Goal: Information Seeking & Learning: Learn about a topic

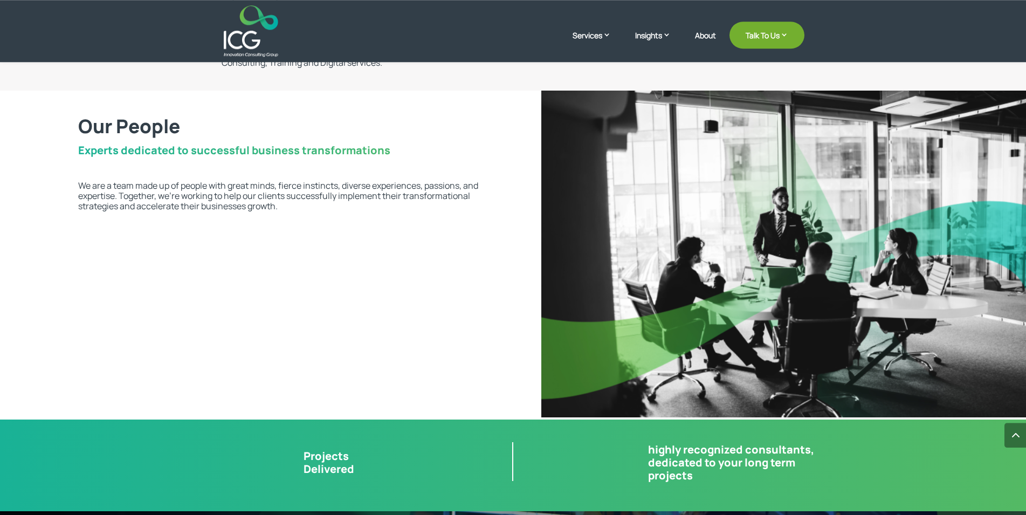
scroll to position [2255, 0]
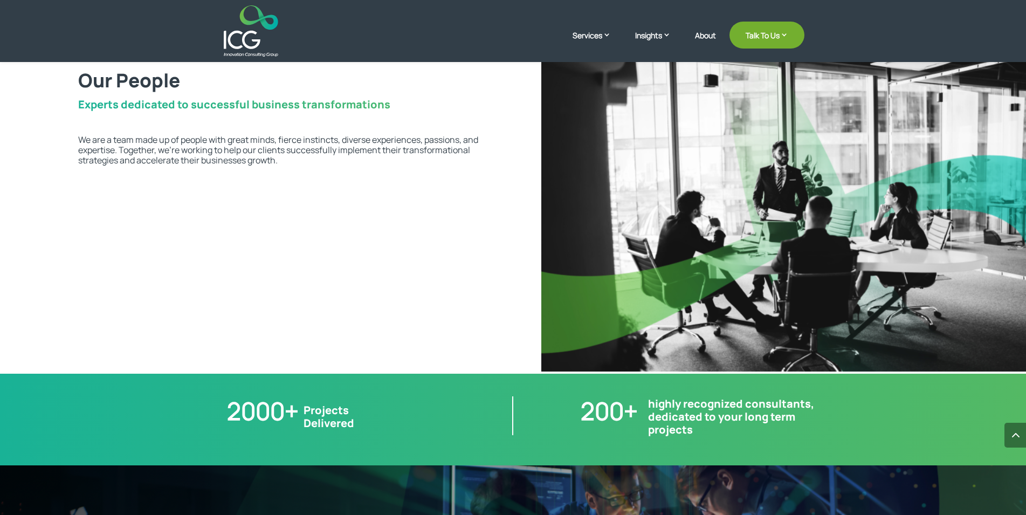
click at [706, 440] on h2 "highly recognized consultants, dedicated to your long term projects" at bounding box center [737, 419] width 179 height 44
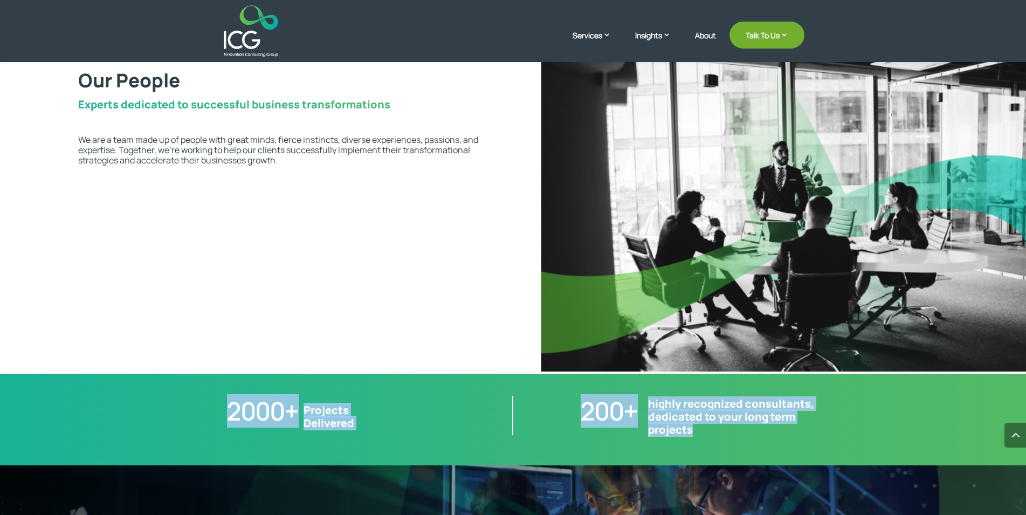
drag, startPoint x: 706, startPoint y: 440, endPoint x: 204, endPoint y: 393, distance: 504.8
click at [204, 393] on div "2000+ Projects Delivered 200+ highly recognized consultants, dedicated to your …" at bounding box center [514, 419] width 708 height 74
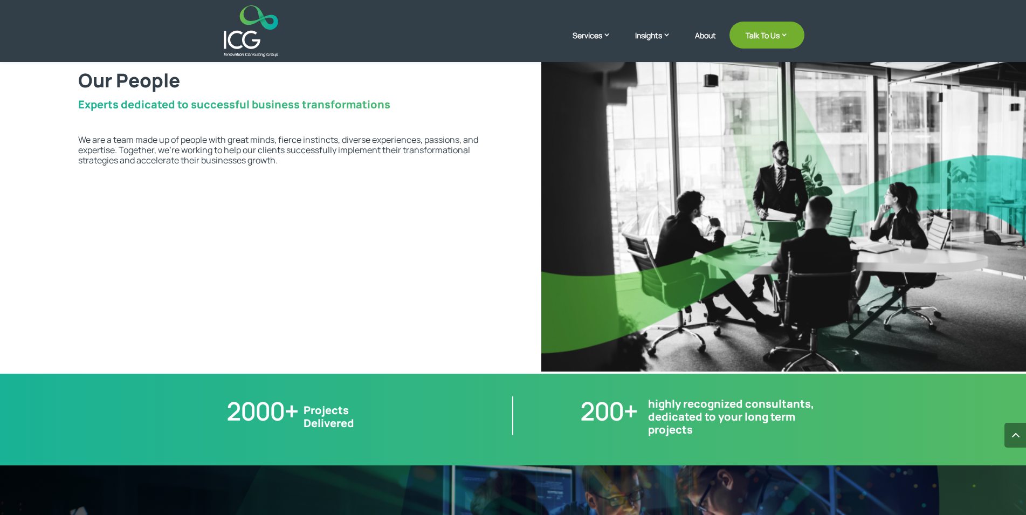
drag, startPoint x: 204, startPoint y: 393, endPoint x: 744, endPoint y: 465, distance: 544.7
click at [744, 465] on div "2000+ Projects Delivered 200+ highly recognized consultants, dedicated to your …" at bounding box center [513, 420] width 1026 height 92
click at [705, 442] on h2 "highly recognized consultants, dedicated to your long term projects" at bounding box center [737, 419] width 179 height 44
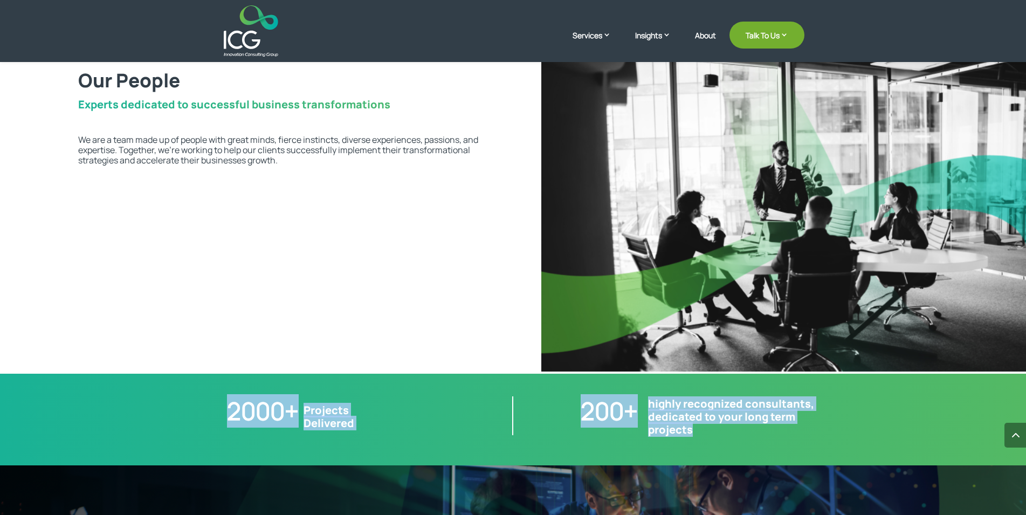
drag, startPoint x: 705, startPoint y: 443, endPoint x: 218, endPoint y: 396, distance: 488.7
click at [218, 396] on div "2000+ Projects Delivered 200+ highly recognized consultants, dedicated to your …" at bounding box center [514, 419] width 708 height 74
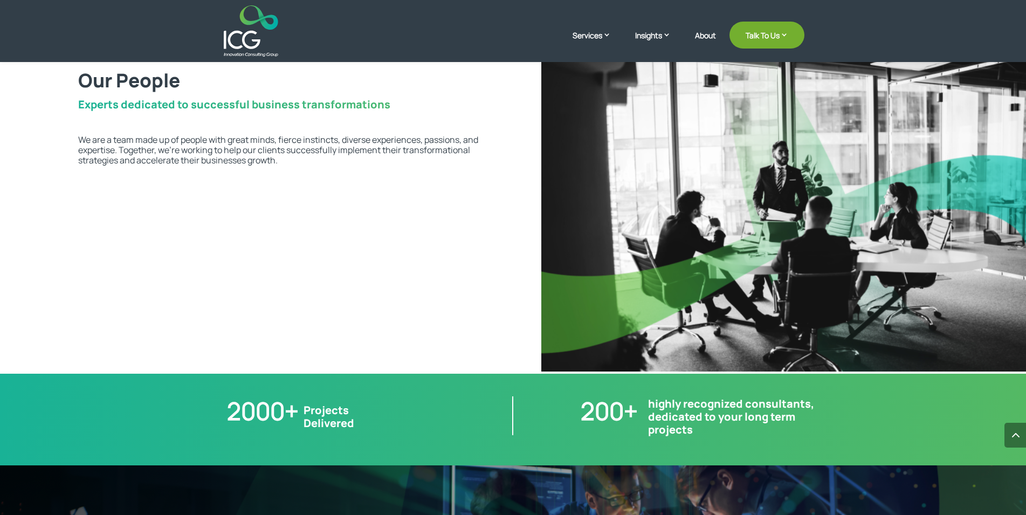
click at [218, 396] on div "2000+ Projects Delivered 200+ highly recognized consultants, dedicated to your …" at bounding box center [514, 419] width 708 height 74
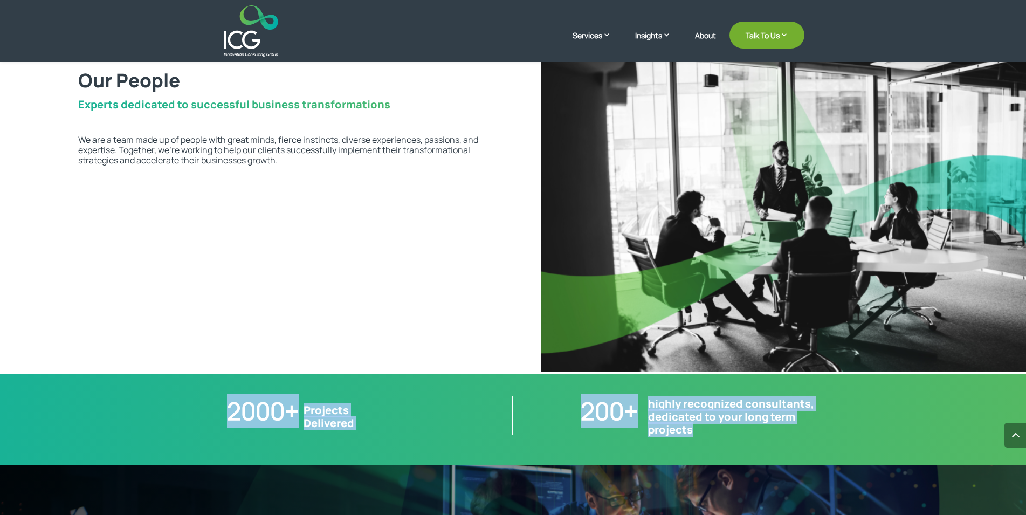
drag, startPoint x: 218, startPoint y: 396, endPoint x: 704, endPoint y: 442, distance: 488.1
click at [704, 442] on div "2000+ Projects Delivered 200+ highly recognized consultants, dedicated to your …" at bounding box center [514, 419] width 708 height 74
click at [704, 442] on h2 "highly recognized consultants, dedicated to your long term projects" at bounding box center [737, 419] width 179 height 44
drag, startPoint x: 704, startPoint y: 442, endPoint x: 229, endPoint y: 411, distance: 476.2
click at [229, 411] on div "2000+ Projects Delivered 200+ highly recognized consultants, dedicated to your …" at bounding box center [514, 419] width 708 height 74
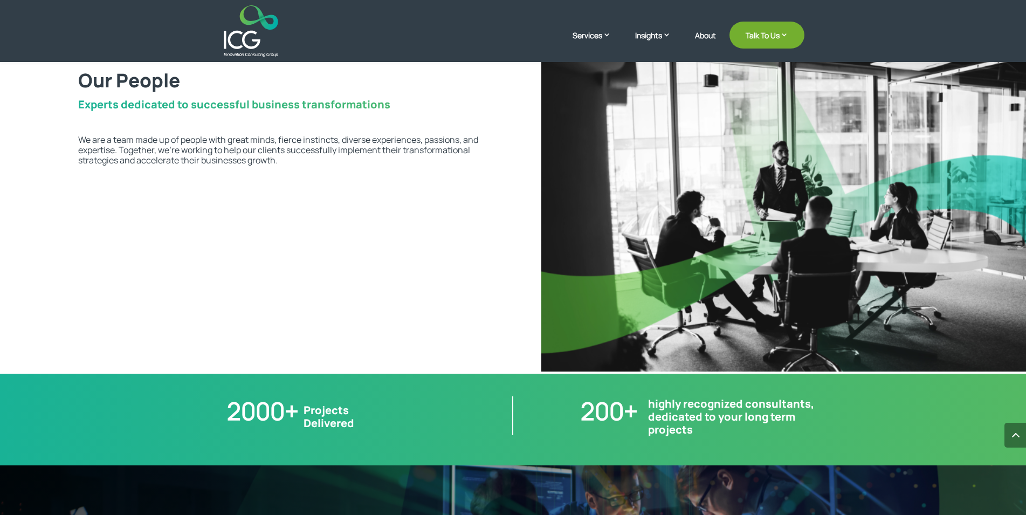
click at [229, 411] on span "2000+" at bounding box center [263, 410] width 72 height 33
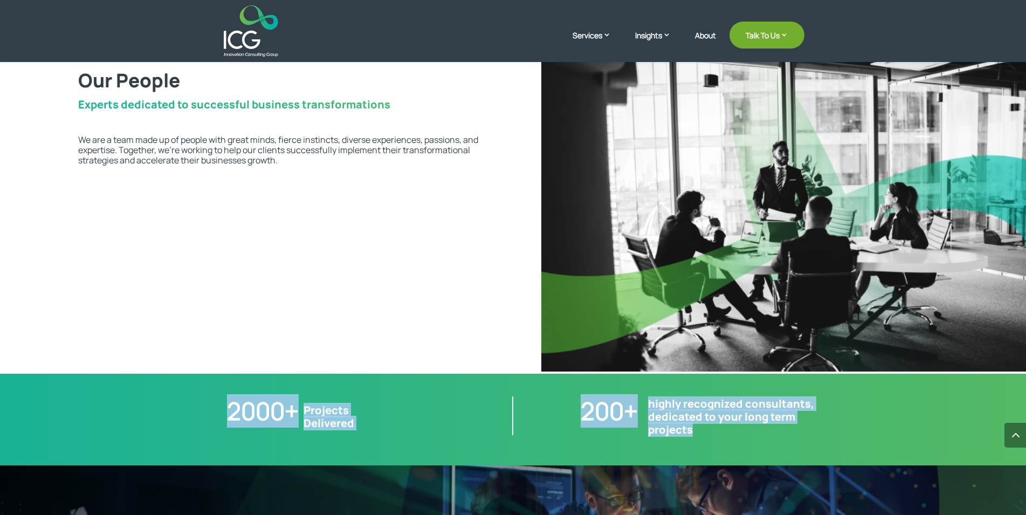
drag, startPoint x: 229, startPoint y: 409, endPoint x: 708, endPoint y: 437, distance: 479.7
click at [708, 437] on div "2000+ Projects Delivered 200+ highly recognized consultants, dedicated to your …" at bounding box center [514, 419] width 708 height 74
click at [708, 437] on h2 "highly recognized consultants, dedicated to your long term projects" at bounding box center [737, 419] width 179 height 44
drag, startPoint x: 708, startPoint y: 437, endPoint x: 204, endPoint y: 392, distance: 506.3
click at [204, 392] on div "2000+ Projects Delivered 200+ highly recognized consultants, dedicated to your …" at bounding box center [514, 419] width 708 height 74
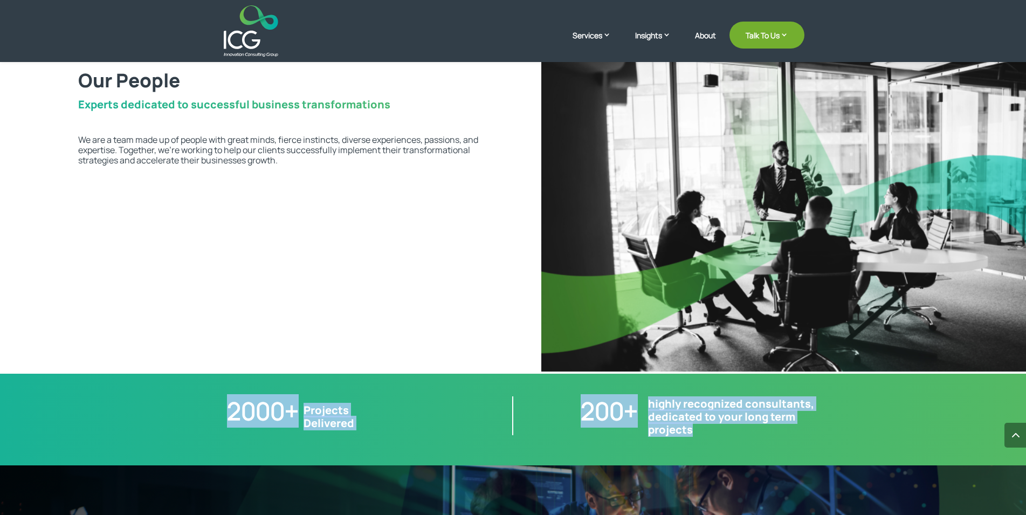
click at [237, 409] on span "2000+" at bounding box center [263, 410] width 72 height 33
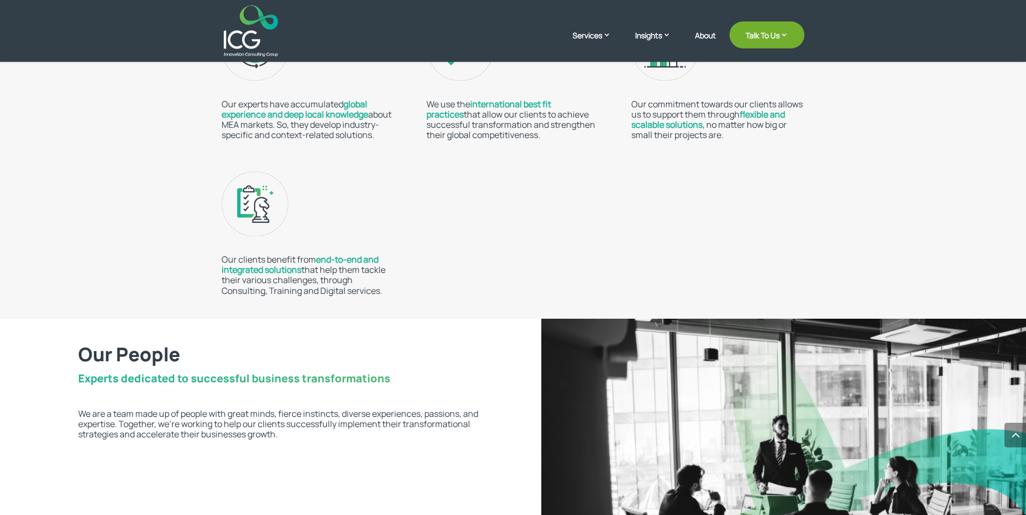
scroll to position [1980, 0]
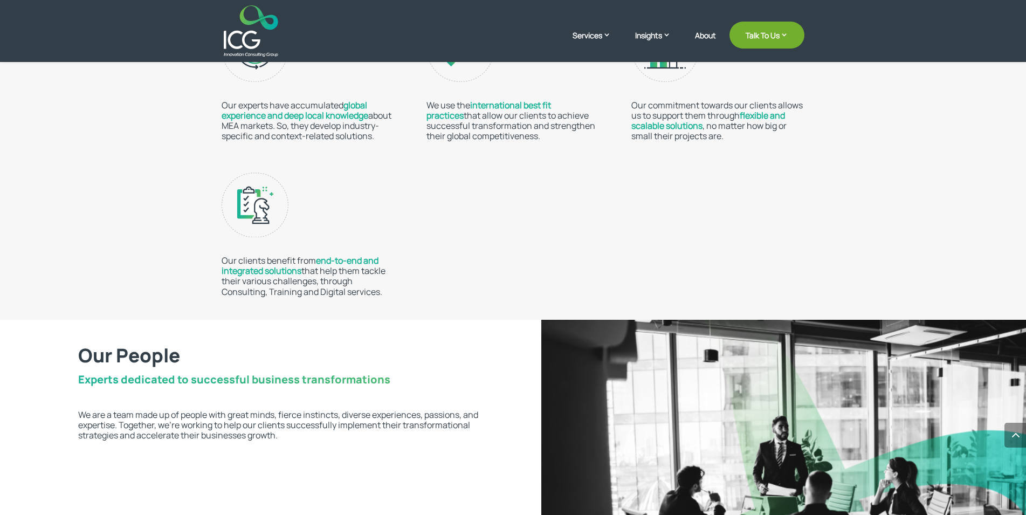
click at [285, 454] on div "Our People Experts dedicated to successful business transformations We are a te…" at bounding box center [513, 485] width 1026 height 330
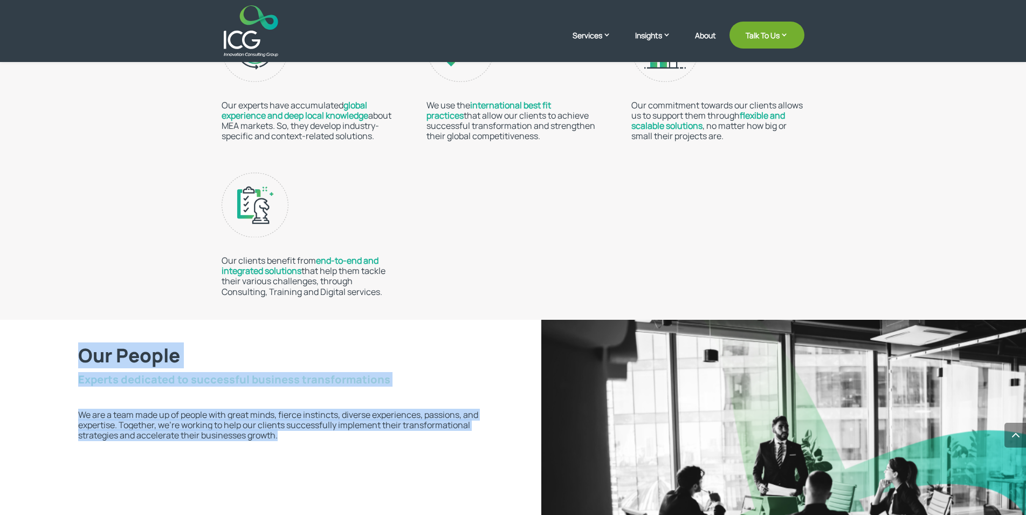
click at [280, 447] on div "Our People Experts dedicated to successful business transformations We are a te…" at bounding box center [513, 485] width 1026 height 330
click at [280, 441] on p "We are a team made up of people with great minds, fierce instincts, diverse exp…" at bounding box center [281, 425] width 407 height 31
drag, startPoint x: 280, startPoint y: 447, endPoint x: 97, endPoint y: 368, distance: 199.1
click at [97, 368] on div "Our People Experts dedicated to successful business transformations We are a te…" at bounding box center [242, 380] width 485 height 121
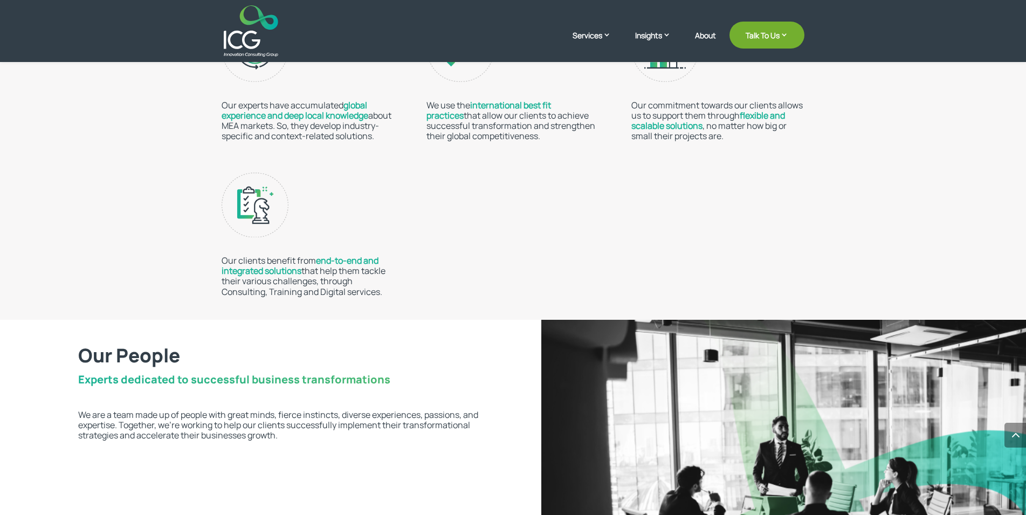
click at [79, 364] on h2 "Our People" at bounding box center [281, 358] width 407 height 28
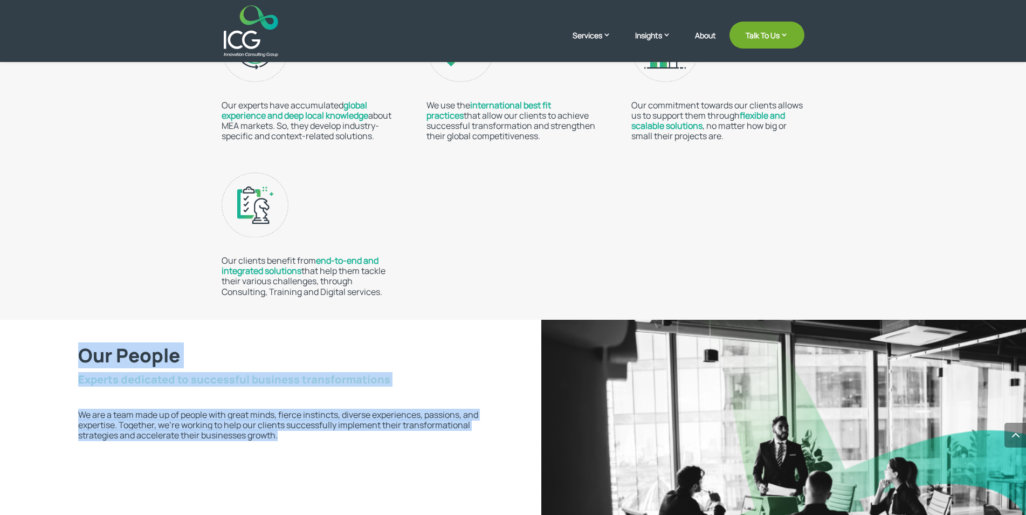
drag, startPoint x: 79, startPoint y: 364, endPoint x: 297, endPoint y: 444, distance: 232.0
click at [297, 441] on div "Our People Experts dedicated to successful business transformations We are a te…" at bounding box center [242, 380] width 485 height 121
click at [297, 441] on p "We are a team made up of people with great minds, fierce instincts, diverse exp…" at bounding box center [281, 425] width 407 height 31
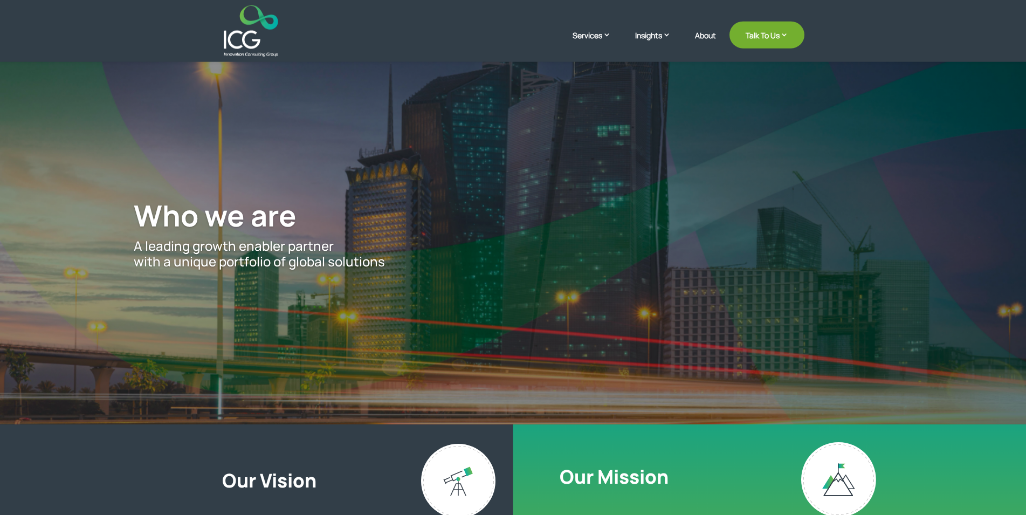
scroll to position [0, 0]
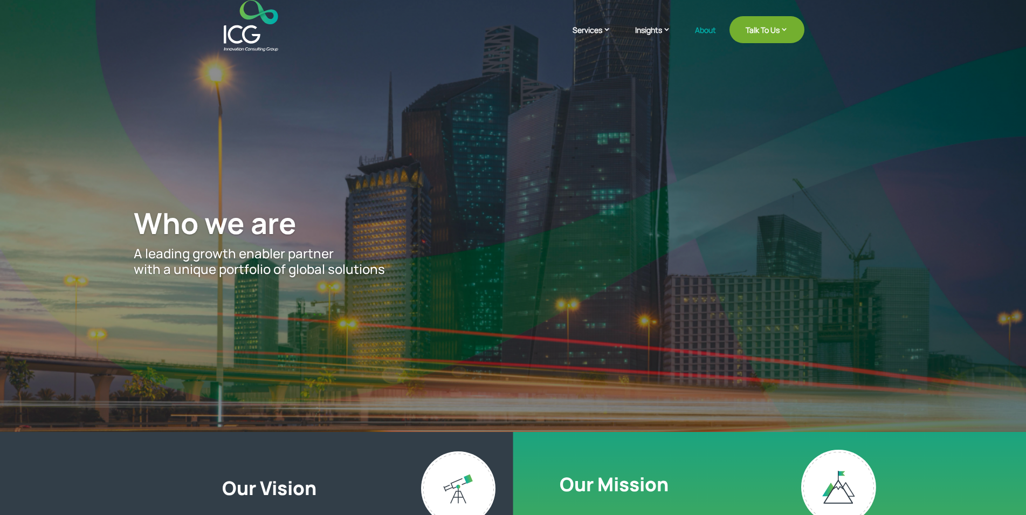
click at [409, 280] on div "Who we are A leading growth enabler partner with a unique portfolio of global s…" at bounding box center [512, 241] width 903 height 379
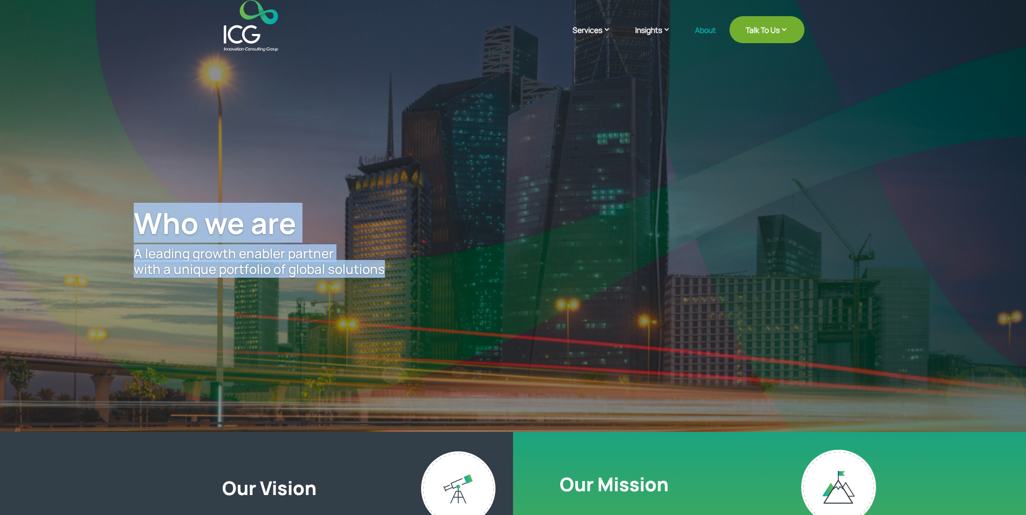
drag, startPoint x: 409, startPoint y: 280, endPoint x: 116, endPoint y: 219, distance: 299.0
click at [116, 219] on div "Who we are A leading growth enabler partner with a unique portfolio of global s…" at bounding box center [512, 241] width 903 height 379
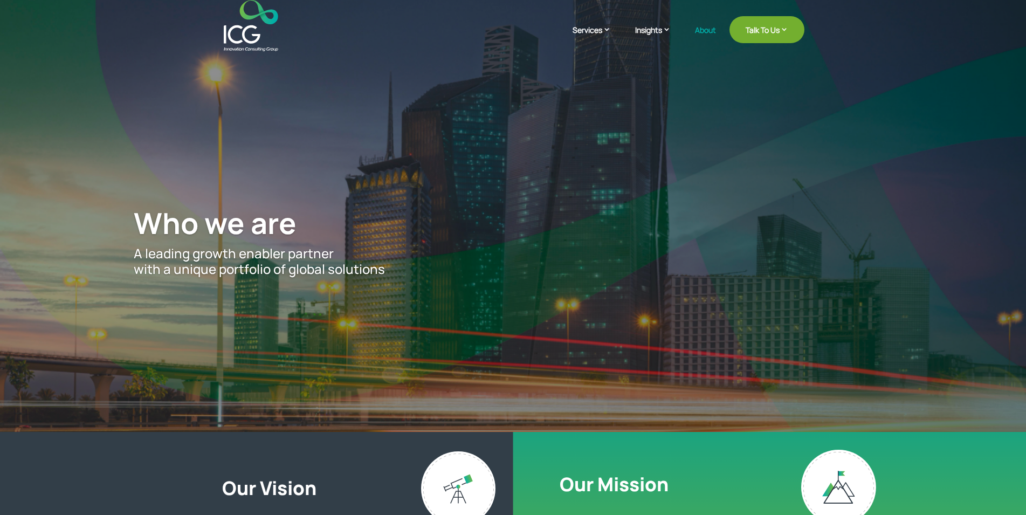
click at [111, 216] on div "Who we are A leading growth enabler partner with a unique portfolio of global s…" at bounding box center [512, 241] width 903 height 379
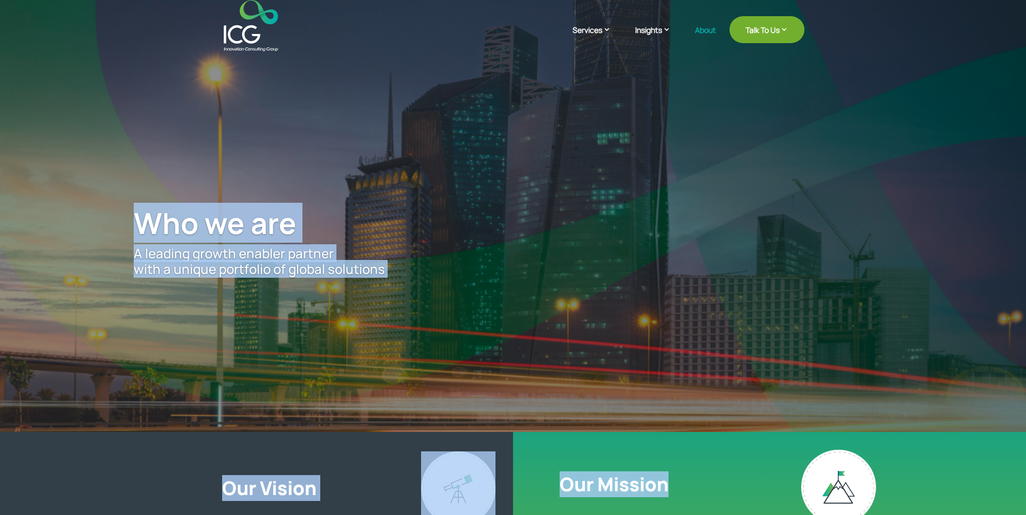
drag, startPoint x: 113, startPoint y: 216, endPoint x: 673, endPoint y: 498, distance: 627.1
click at [673, 432] on div "Who we are A leading growth enabler partner with a unique portfolio of global s…" at bounding box center [513, 215] width 1026 height 433
drag, startPoint x: 684, startPoint y: 490, endPoint x: 167, endPoint y: 218, distance: 584.3
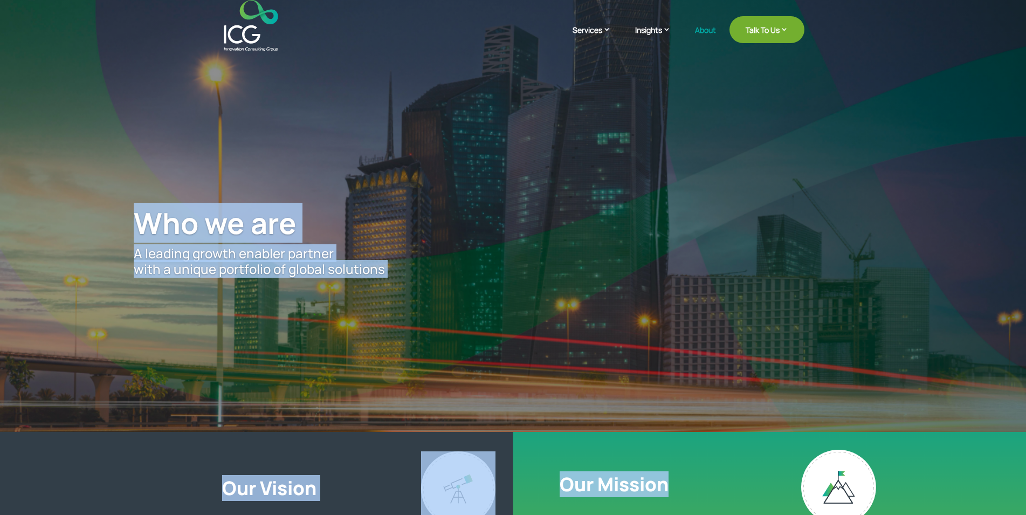
click at [147, 218] on span "Who we are" at bounding box center [215, 223] width 163 height 40
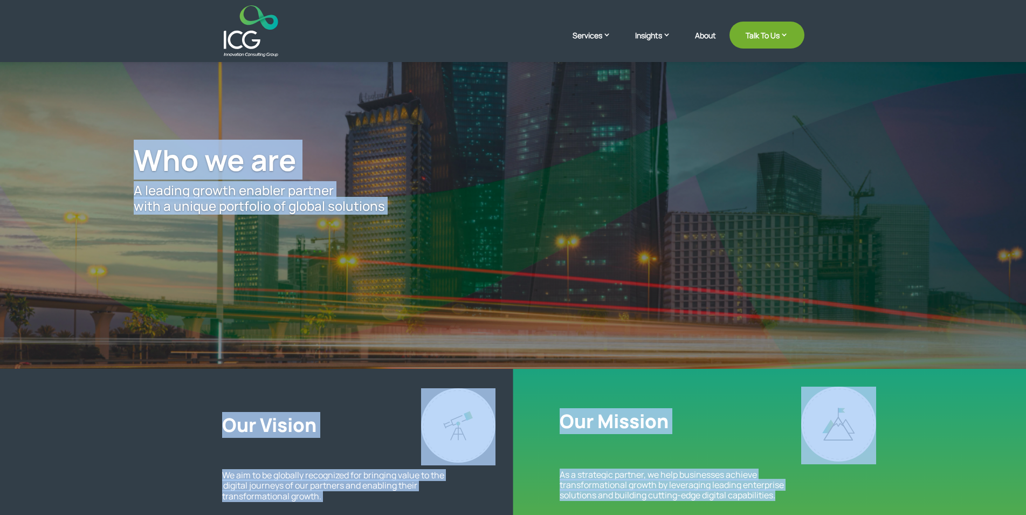
scroll to position [68, 0]
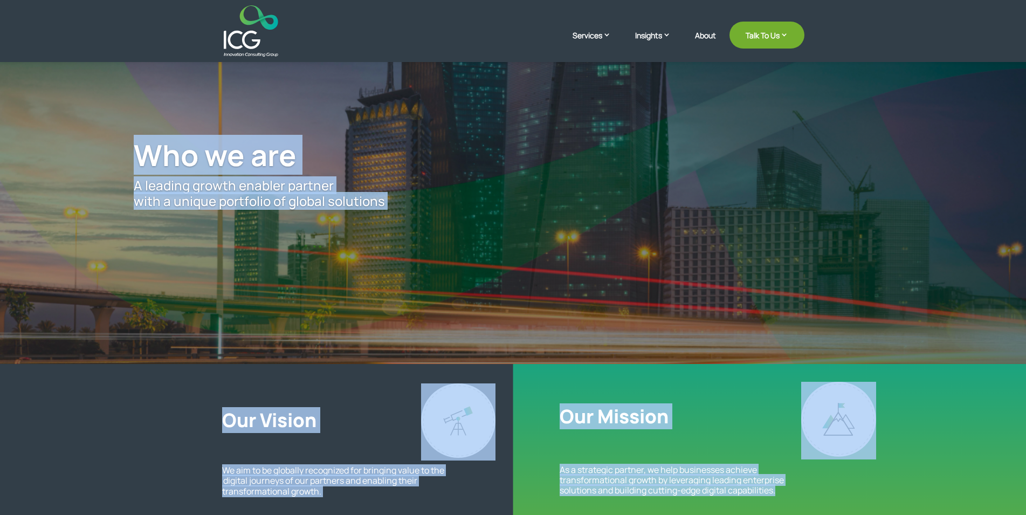
drag, startPoint x: 147, startPoint y: 218, endPoint x: 777, endPoint y: 491, distance: 687.2
click at [777, 364] on div "Who we are A leading growth enabler partner with a unique portfolio of global s…" at bounding box center [513, 148] width 1026 height 433
click at [777, 491] on p "As a strategic partner, we help businesses achieve transformational growth by l…" at bounding box center [682, 480] width 244 height 31
drag, startPoint x: 777, startPoint y: 491, endPoint x: 132, endPoint y: 157, distance: 726.5
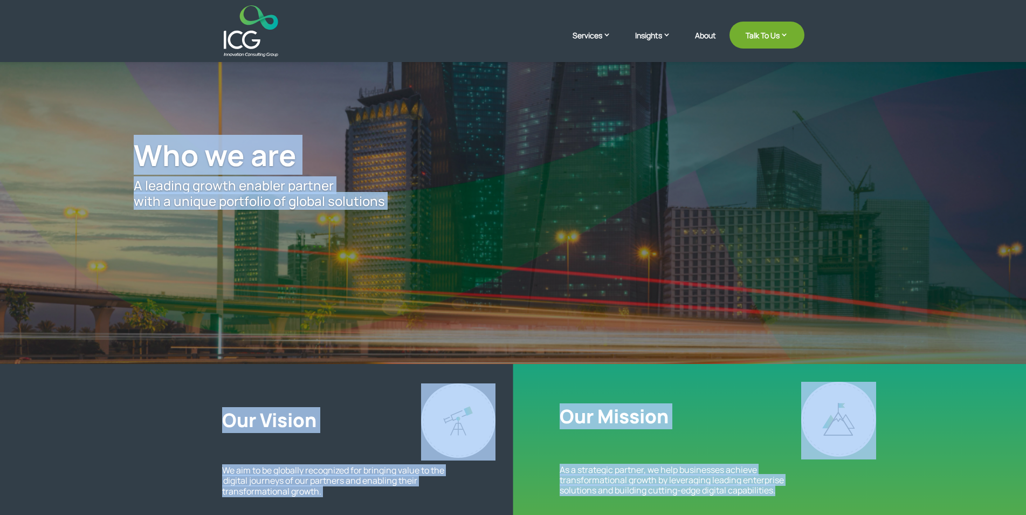
click at [133, 157] on div "Who we are A leading growth enabler partner with a unique portfolio of global s…" at bounding box center [512, 173] width 903 height 379
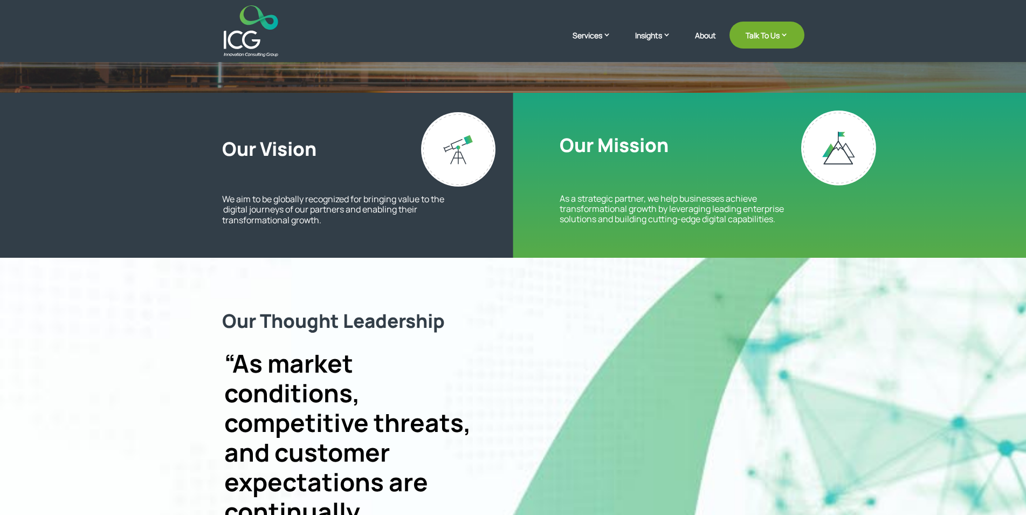
scroll to position [0, 0]
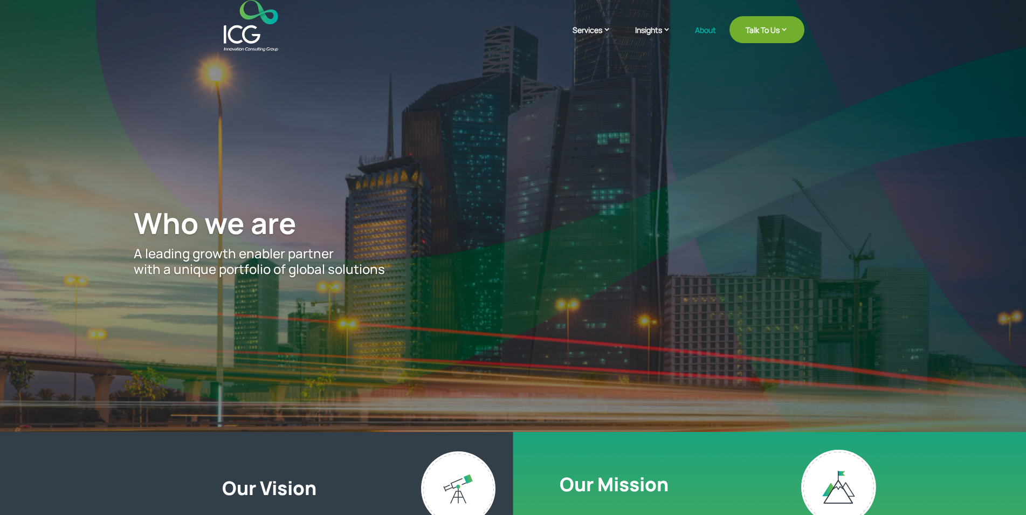
click at [402, 266] on p "A leading growth enabler partner with a unique portfolio of global solutions" at bounding box center [513, 261] width 759 height 31
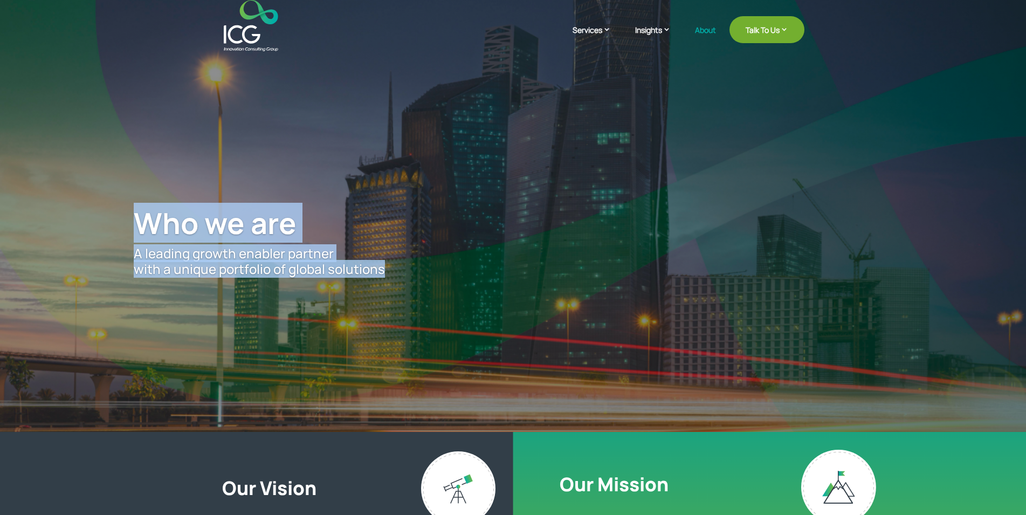
drag, startPoint x: 402, startPoint y: 266, endPoint x: 141, endPoint y: 15, distance: 362.3
click at [141, 15] on div "Who we are A leading growth enabler partner with a unique portfolio of global s…" at bounding box center [513, 215] width 1026 height 433
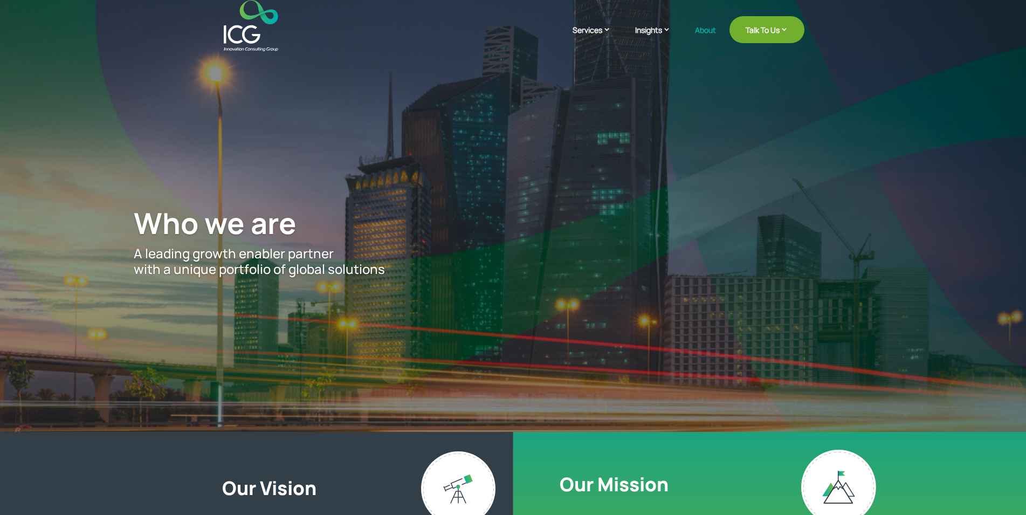
click at [140, 216] on span "Who we are" at bounding box center [215, 223] width 163 height 40
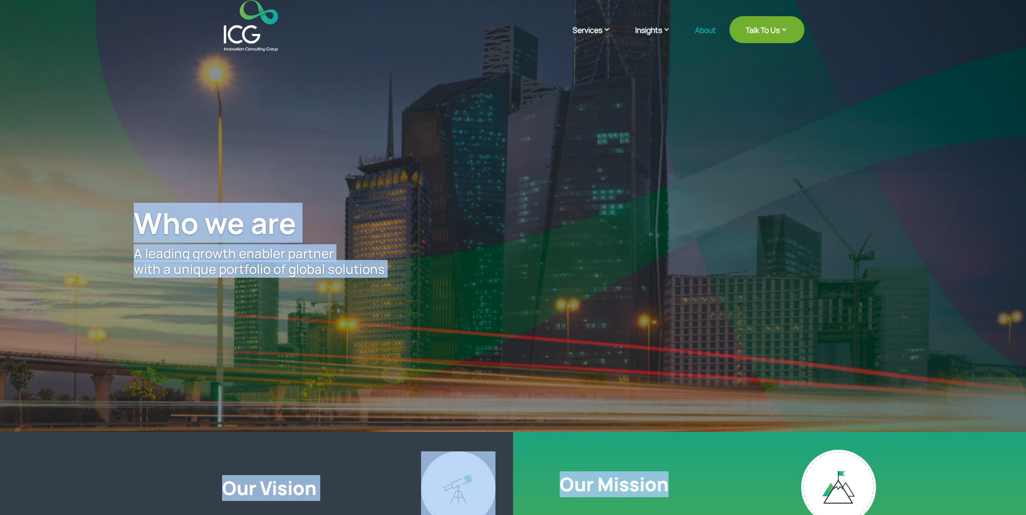
drag, startPoint x: 140, startPoint y: 216, endPoint x: 709, endPoint y: 480, distance: 627.1
click at [709, 432] on div "Who we are A leading growth enabler partner with a unique portfolio of global s…" at bounding box center [513, 215] width 1026 height 433
drag, startPoint x: 709, startPoint y: 480, endPoint x: 22, endPoint y: 97, distance: 786.8
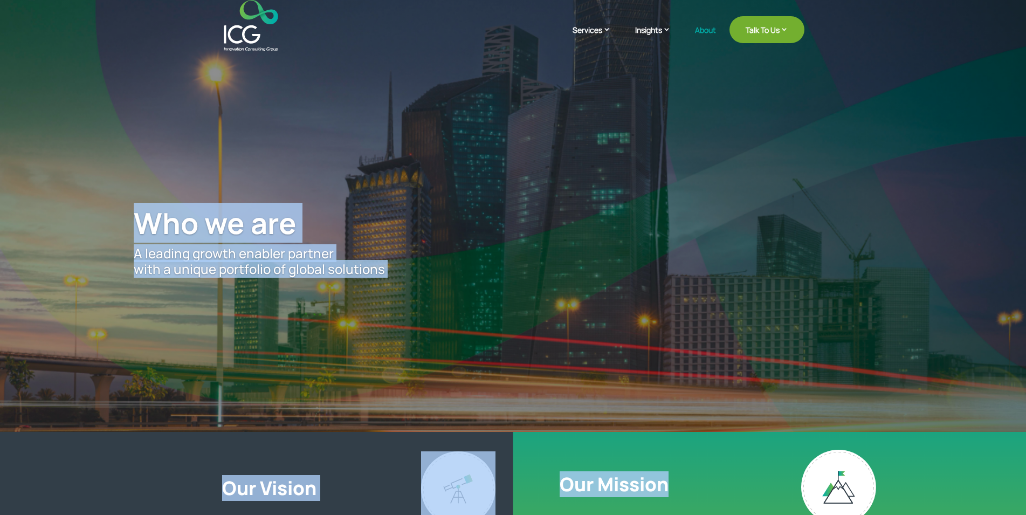
click at [204, 287] on div "Who we are A leading growth enabler partner with a unique portfolio of global s…" at bounding box center [512, 241] width 903 height 379
